Goal: Information Seeking & Learning: Learn about a topic

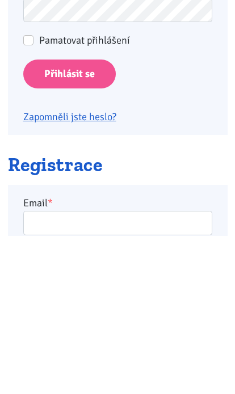
type input "racovavlasta@seznam.cz"
click at [69, 231] on input "Přihlásit se" at bounding box center [69, 232] width 92 height 29
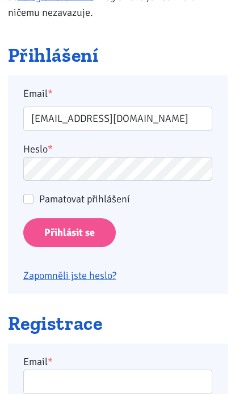
click at [85, 224] on input "Přihlásit se" at bounding box center [69, 232] width 92 height 29
click at [91, 236] on input "Přihlásit se" at bounding box center [69, 232] width 92 height 29
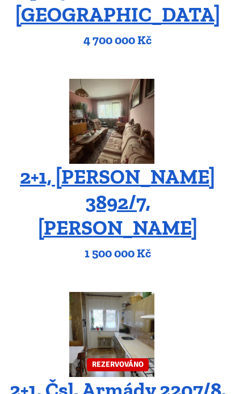
scroll to position [545, 0]
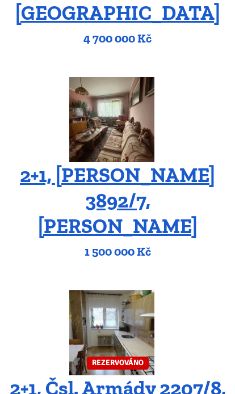
click at [119, 113] on img at bounding box center [111, 119] width 85 height 85
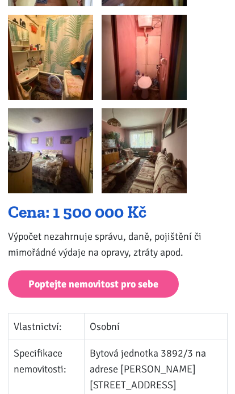
scroll to position [500, 0]
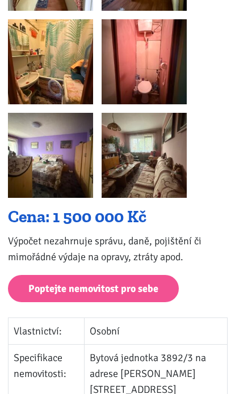
click at [62, 46] on img at bounding box center [50, 61] width 85 height 85
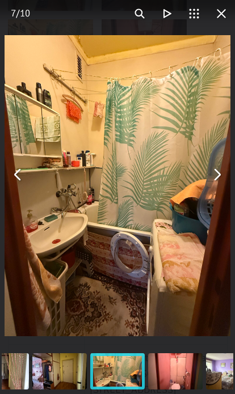
click at [229, 176] on button "You can close this modal content with the ESC key" at bounding box center [216, 174] width 27 height 27
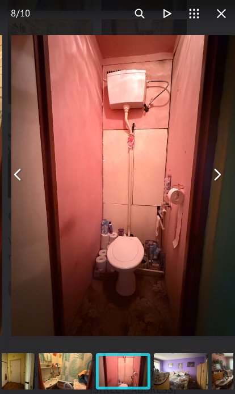
click at [211, 177] on button "You can close this modal content with the ESC key" at bounding box center [216, 174] width 27 height 27
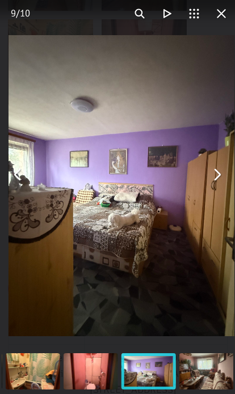
click at [218, 186] on button "You can close this modal content with the ESC key" at bounding box center [216, 174] width 27 height 27
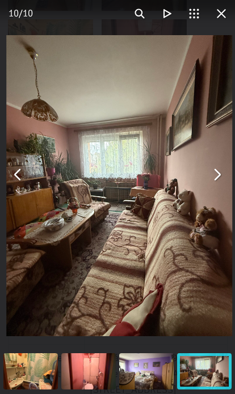
click at [223, 186] on button "You can close this modal content with the ESC key" at bounding box center [216, 174] width 27 height 27
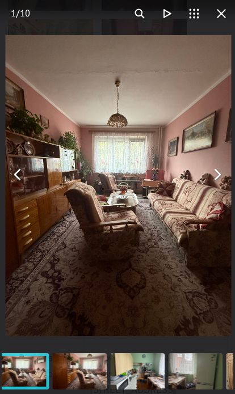
click at [225, 178] on button "You can close this modal content with the ESC key" at bounding box center [216, 174] width 27 height 27
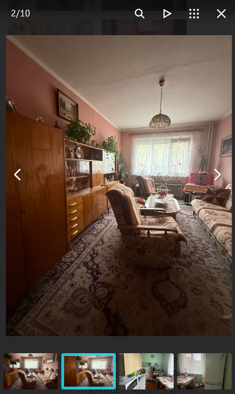
click at [226, 180] on button "You can close this modal content with the ESC key" at bounding box center [216, 174] width 27 height 27
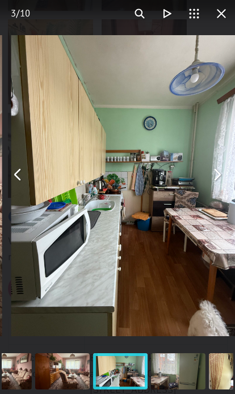
click at [224, 184] on button "You can close this modal content with the ESC key" at bounding box center [216, 174] width 27 height 27
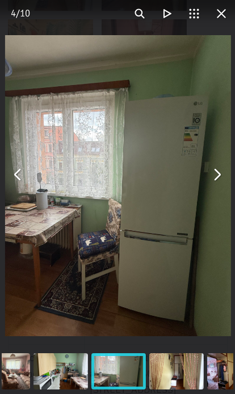
click at [229, 176] on button "You can close this modal content with the ESC key" at bounding box center [216, 174] width 27 height 27
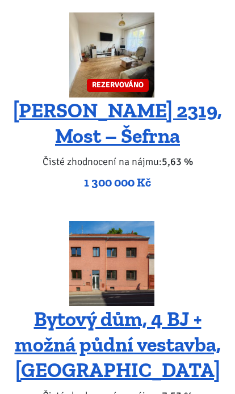
scroll to position [2331, 0]
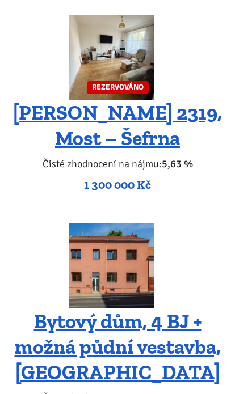
click at [125, 223] on img at bounding box center [111, 265] width 85 height 85
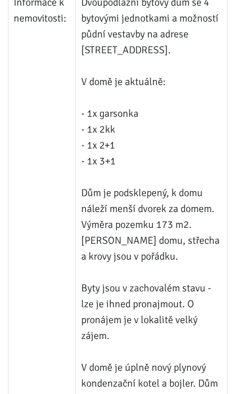
scroll to position [2764, 0]
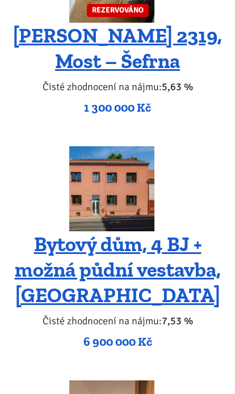
scroll to position [1670, 0]
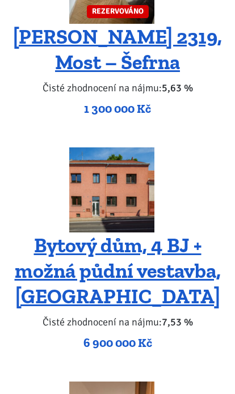
click at [133, 148] on img at bounding box center [111, 190] width 85 height 85
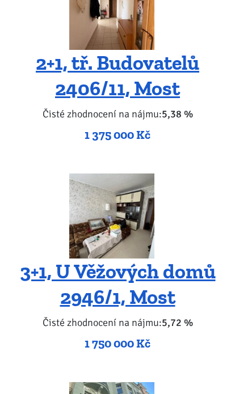
scroll to position [2079, 0]
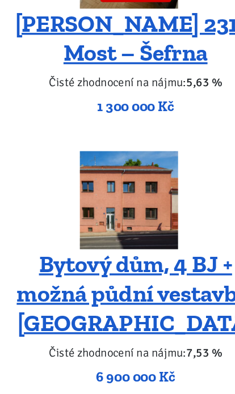
scroll to position [1694, 0]
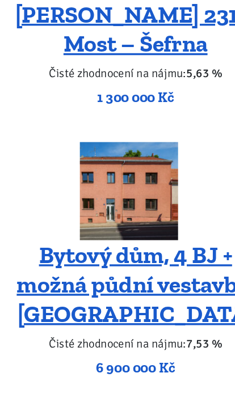
click at [182, 208] on h4 "Bytový dům, 4 BJ + možná půdní vestavba, [GEOGRAPHIC_DATA]" at bounding box center [117, 246] width 219 height 76
click at [137, 209] on link "Bytový dům, 4 BJ + možná půdní vestavba, [GEOGRAPHIC_DATA]" at bounding box center [118, 246] width 206 height 75
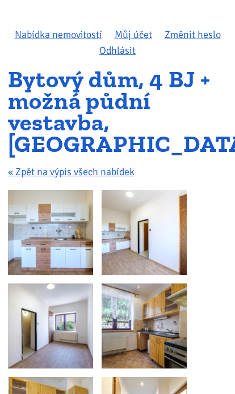
scroll to position [123, 0]
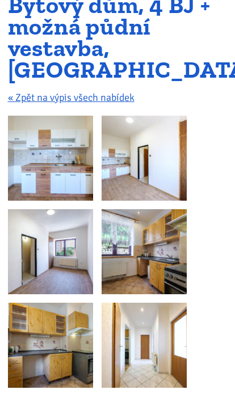
click at [69, 172] on img at bounding box center [50, 158] width 85 height 85
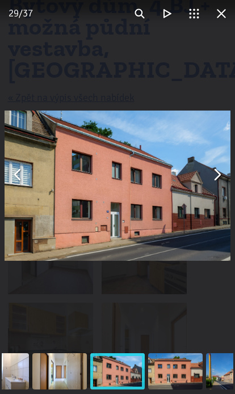
click at [46, 57] on div "You can close this modal content with the ESC key" at bounding box center [117, 174] width 235 height 348
click at [30, 65] on div "You can close this modal content with the ESC key" at bounding box center [117, 174] width 235 height 348
click at [116, 70] on div "You can close this modal content with the ESC key" at bounding box center [117, 174] width 235 height 348
click at [232, 58] on div "You can close this modal content with the ESC key" at bounding box center [117, 174] width 235 height 348
click at [214, 335] on div "You can close this modal content with the ESC key" at bounding box center [117, 174] width 235 height 348
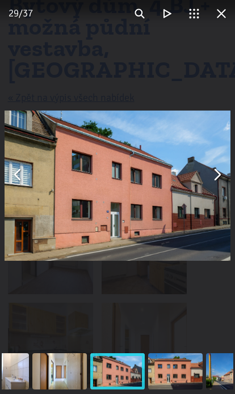
click at [212, 333] on div "You can close this modal content with the ESC key" at bounding box center [117, 174] width 235 height 348
click at [212, 344] on div "You can close this modal content with the ESC key" at bounding box center [117, 174] width 235 height 348
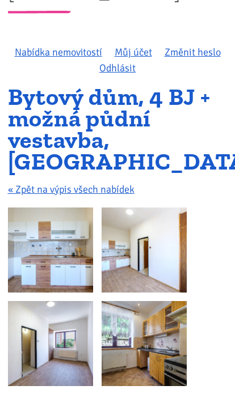
scroll to position [0, 0]
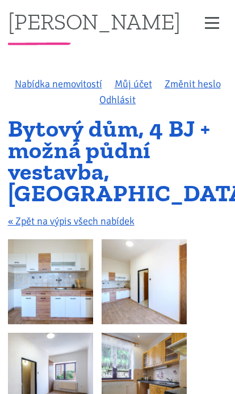
click at [178, 282] on img at bounding box center [143, 281] width 85 height 85
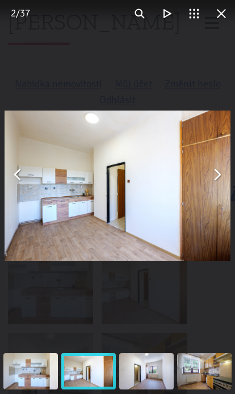
click at [197, 71] on div "You can close this modal content with the ESC key" at bounding box center [117, 174] width 235 height 348
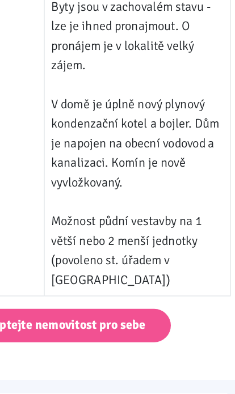
scroll to position [3034, 0]
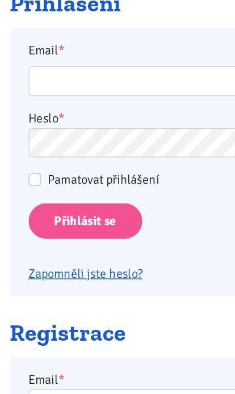
scroll to position [173, 0]
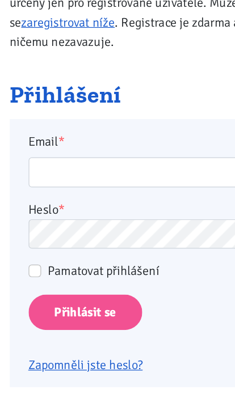
click at [87, 255] on input "Přihlásit se" at bounding box center [69, 254] width 92 height 29
click at [93, 249] on input "Přihlásit se" at bounding box center [69, 254] width 92 height 29
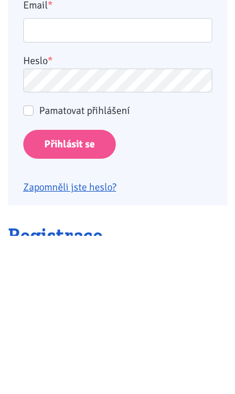
click at [101, 288] on input "Přihlásit se" at bounding box center [69, 302] width 92 height 29
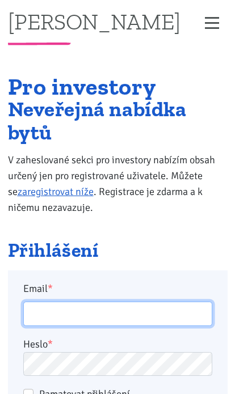
scroll to position [29, 0]
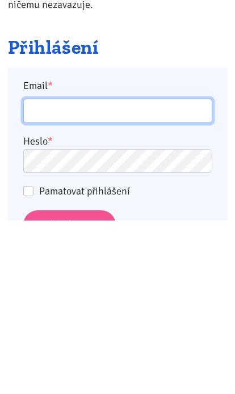
click at [69, 384] on input "Přihlásit se" at bounding box center [69, 398] width 92 height 29
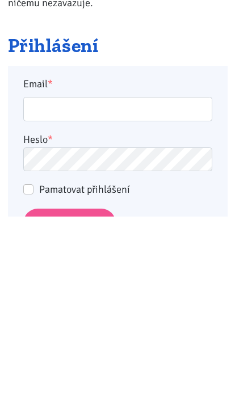
scroll to position [204, 0]
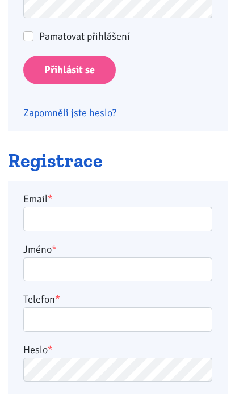
click at [95, 78] on input "Přihlásit se" at bounding box center [69, 70] width 92 height 29
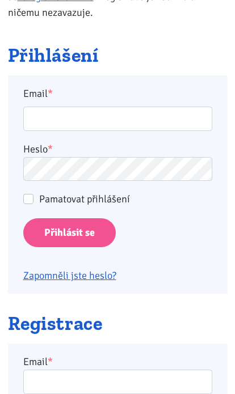
click at [93, 232] on input "Přihlásit se" at bounding box center [69, 232] width 92 height 29
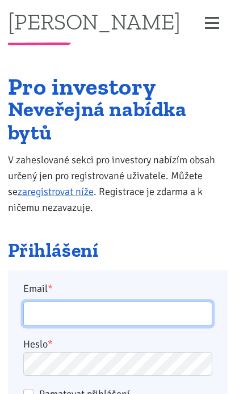
scroll to position [36, 0]
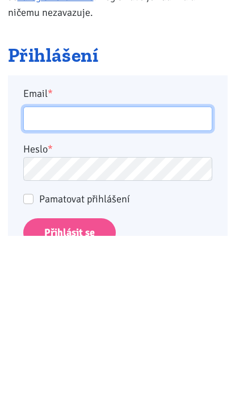
type input "racovavlasta@seznam.cz"
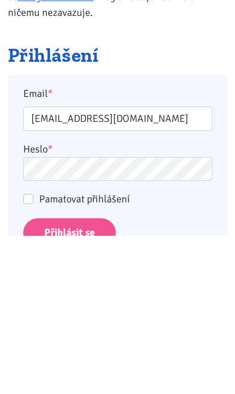
click at [69, 377] on input "Přihlásit se" at bounding box center [69, 391] width 92 height 29
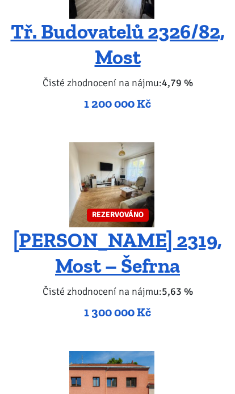
scroll to position [1480, 0]
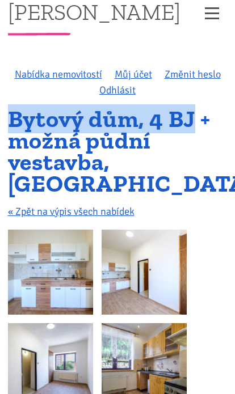
scroll to position [10, 0]
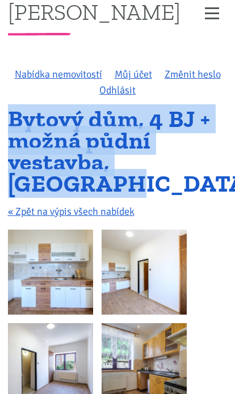
click at [224, 201] on div "Bytový dům, 4 BJ + možná půdní vestavba, [GEOGRAPHIC_DATA] « Zpět na výpis všec…" at bounding box center [117, 168] width 235 height 121
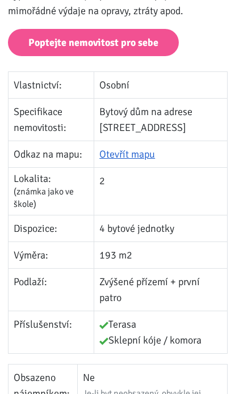
scroll to position [2080, 0]
copy tbody "Vlastnictví: Osobní Specifikace nemovitosti: Bytový dům na adrese [STREET_ADDRE…"
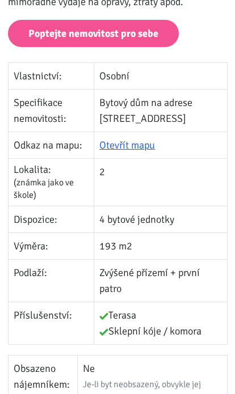
scroll to position [2090, 0]
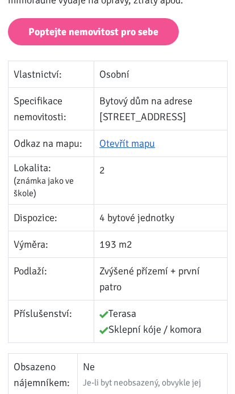
click at [168, 95] on td "Bytový dům na adrese [STREET_ADDRESS]" at bounding box center [160, 109] width 133 height 42
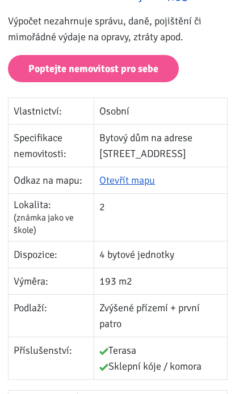
scroll to position [2053, 0]
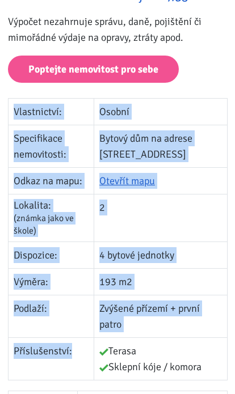
click at [184, 369] on td "Terasa Sklepní kóje / komora" at bounding box center [160, 359] width 133 height 42
copy tbody "Vlastnictví: Osobní Specifikace nemovitosti: Bytový dům na adrese [STREET_ADDRE…"
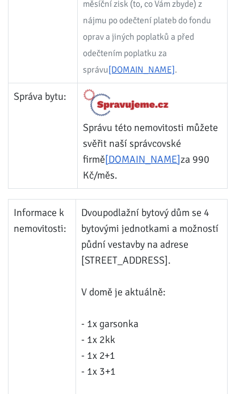
scroll to position [2560, 0]
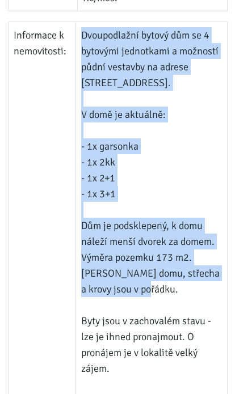
scroll to position [2741, 0]
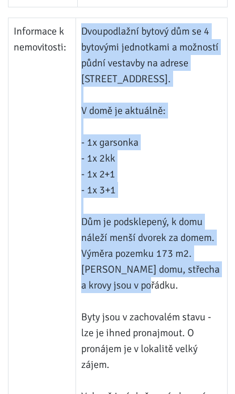
click at [173, 268] on td "Dvoupodlažní bytový dům se 4 bytovými jednotkami a možností půdní vestavby na a…" at bounding box center [151, 285] width 151 height 534
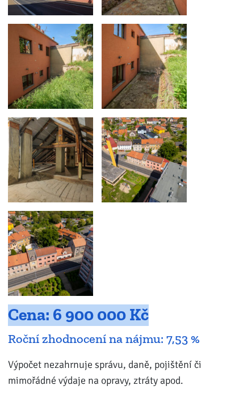
scroll to position [1711, 0]
click at [198, 312] on div "Cena: 6 900 000 Kč" at bounding box center [117, 315] width 219 height 22
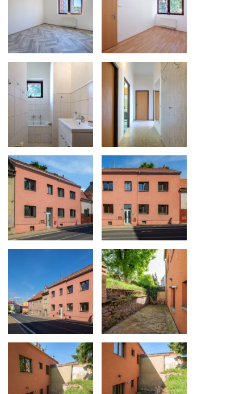
scroll to position [1436, 0]
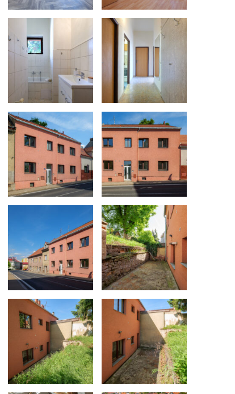
click at [52, 176] on img at bounding box center [50, 154] width 85 height 85
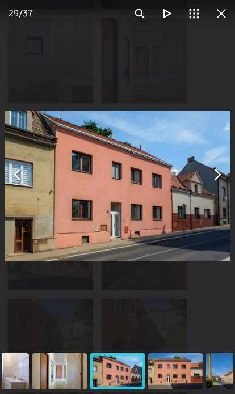
click at [224, 213] on img "You can close this modal content with the ESC key" at bounding box center [117, 185] width 225 height 151
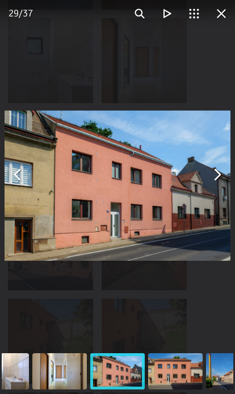
click at [215, 188] on button "You can close this modal content with the ESC key" at bounding box center [216, 174] width 27 height 27
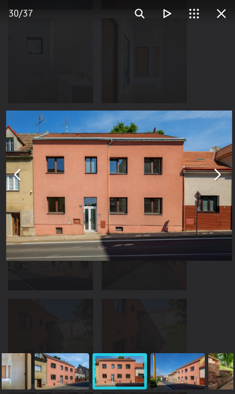
click at [219, 188] on button "You can close this modal content with the ESC key" at bounding box center [216, 174] width 27 height 27
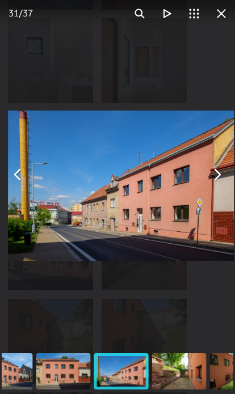
click at [221, 188] on button "You can close this modal content with the ESC key" at bounding box center [216, 174] width 27 height 27
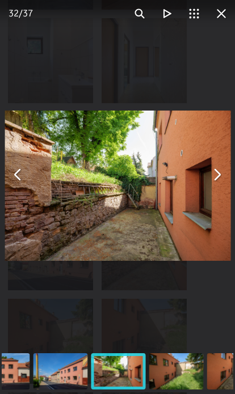
click at [220, 188] on button "You can close this modal content with the ESC key" at bounding box center [216, 174] width 27 height 27
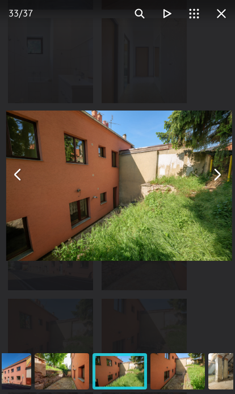
click at [224, 188] on button "You can close this modal content with the ESC key" at bounding box center [216, 174] width 27 height 27
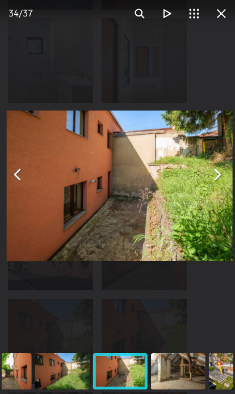
click at [226, 188] on button "You can close this modal content with the ESC key" at bounding box center [216, 174] width 27 height 27
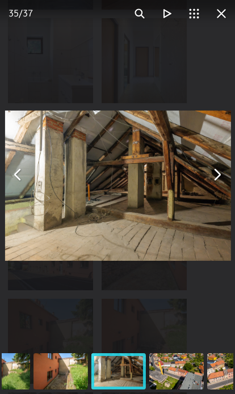
click at [221, 188] on button "You can close this modal content with the ESC key" at bounding box center [216, 174] width 27 height 27
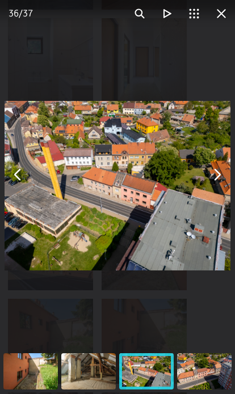
click at [230, 196] on div "You can close this modal content with the ESC key" at bounding box center [117, 174] width 235 height 348
